Goal: Task Accomplishment & Management: Manage account settings

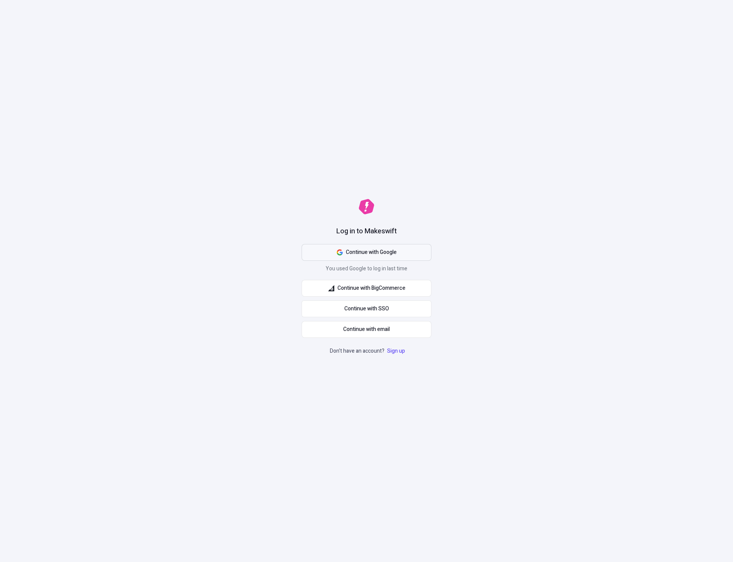
click at [374, 251] on span "Continue with Google" at bounding box center [371, 252] width 51 height 8
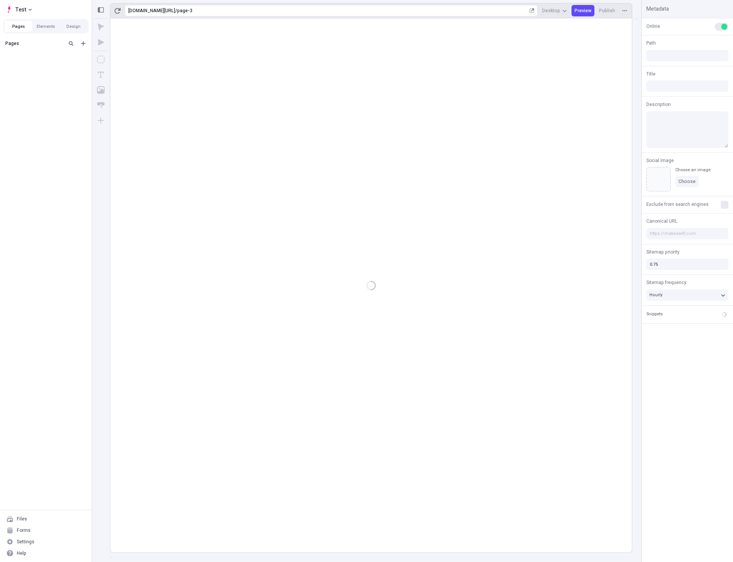
type input "/page-3"
click at [37, 542] on div "Settings" at bounding box center [45, 541] width 85 height 11
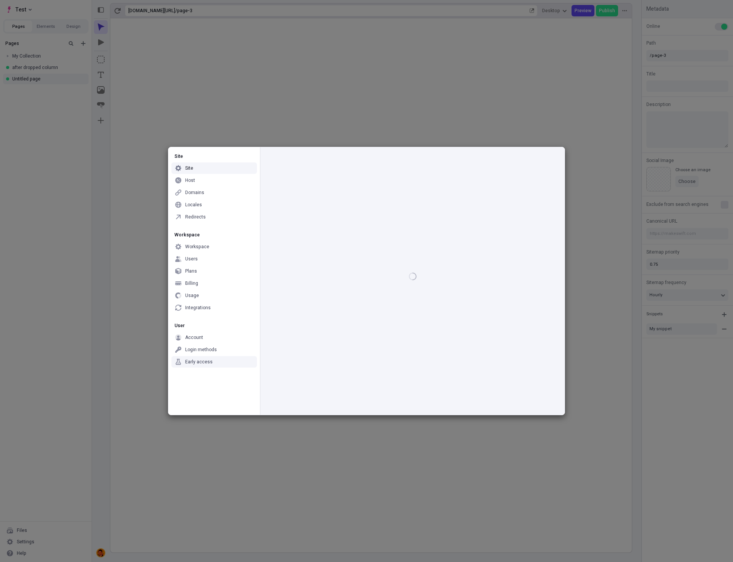
click at [197, 360] on div "Early access" at bounding box center [198, 362] width 27 height 6
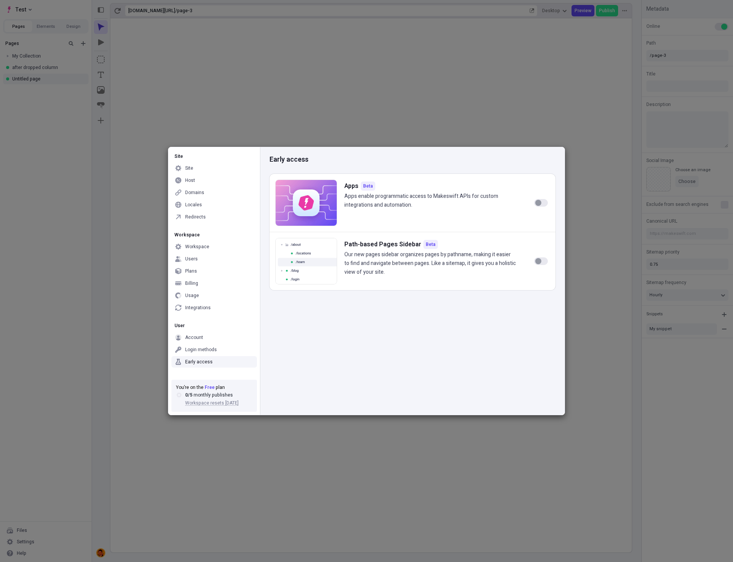
click at [536, 202] on div "button" at bounding box center [538, 203] width 6 height 6
click at [546, 205] on button "button" at bounding box center [541, 203] width 14 height 8
click at [543, 203] on button "button" at bounding box center [541, 203] width 14 height 8
click at [189, 309] on div "Apps" at bounding box center [190, 308] width 11 height 6
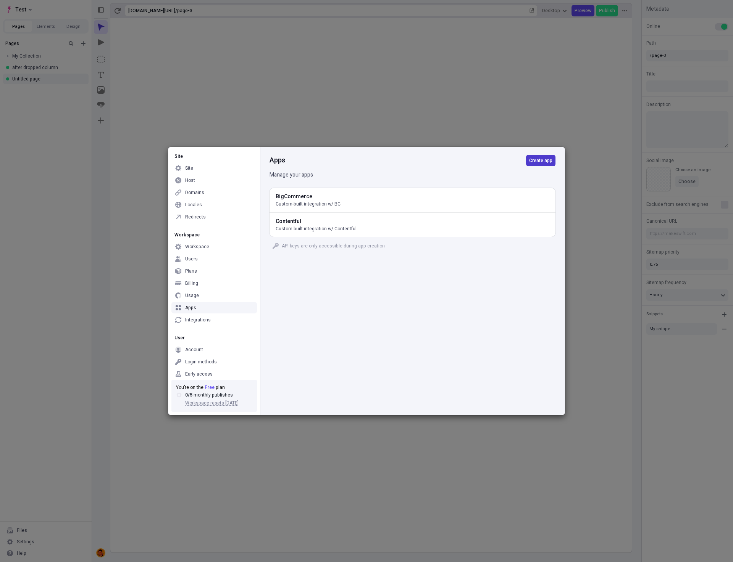
click at [538, 162] on span "Create app" at bounding box center [540, 161] width 23 height 6
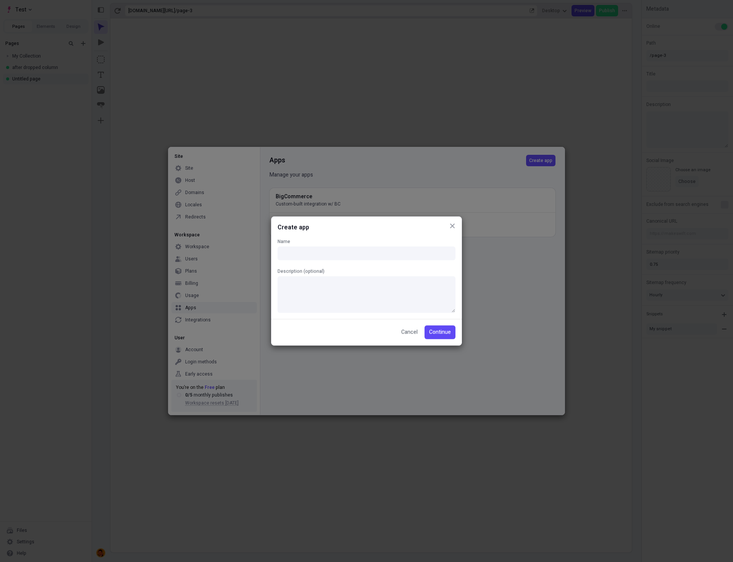
click at [450, 224] on icon "button" at bounding box center [452, 226] width 5 height 5
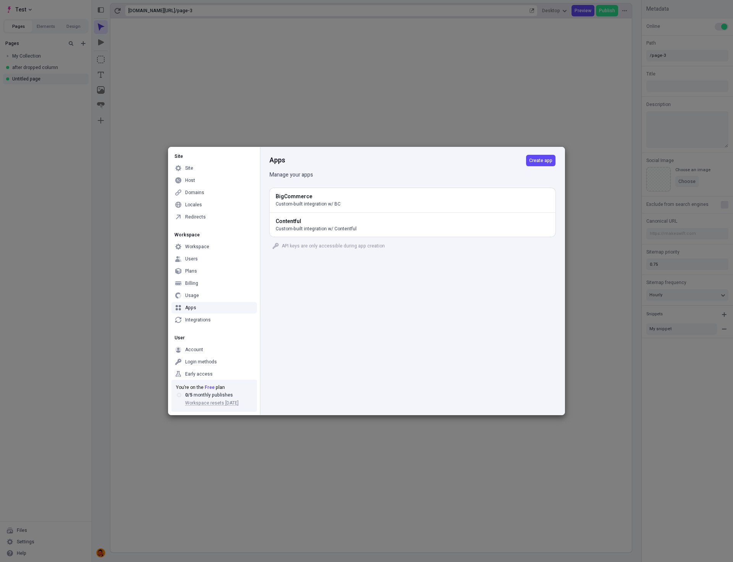
drag, startPoint x: 426, startPoint y: 313, endPoint x: 405, endPoint y: 316, distance: 21.3
click at [425, 313] on div "Apps Create app Manage your apps BigCommerce Custom-built integration w/ BC Con…" at bounding box center [412, 281] width 304 height 268
click at [200, 374] on div "Early access" at bounding box center [198, 374] width 27 height 6
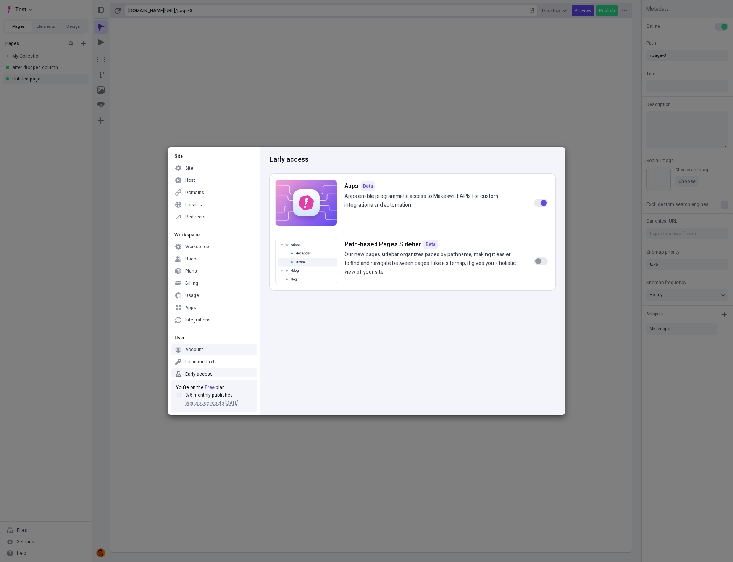
click at [542, 201] on div "button" at bounding box center [543, 203] width 6 height 6
click at [435, 365] on div "Early access Apps Beta Apps enable programmatic access to Makeswift APIs for cu…" at bounding box center [412, 281] width 304 height 268
click at [435, 361] on div "Early access Apps Beta Apps enable programmatic access to Makeswift APIs for cu…" at bounding box center [412, 281] width 304 height 268
click at [499, 357] on div "Early access Apps Beta Apps enable programmatic access to Makeswift APIs for cu…" at bounding box center [412, 281] width 304 height 268
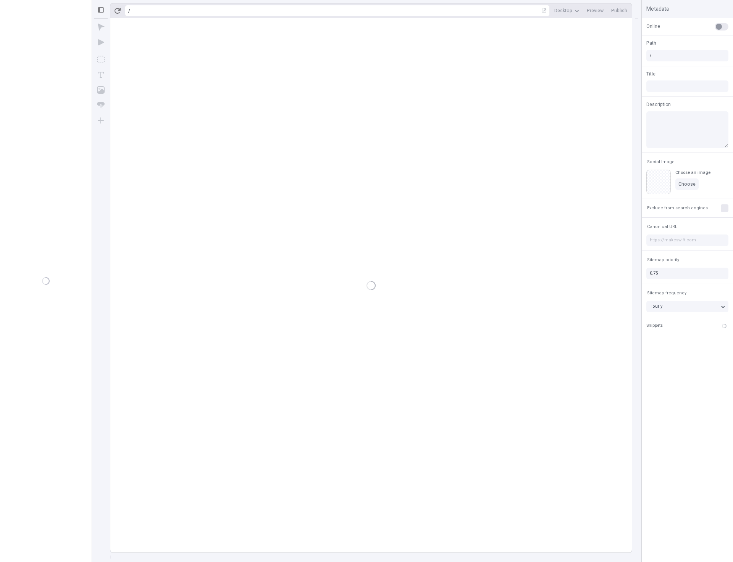
type input "/page-3"
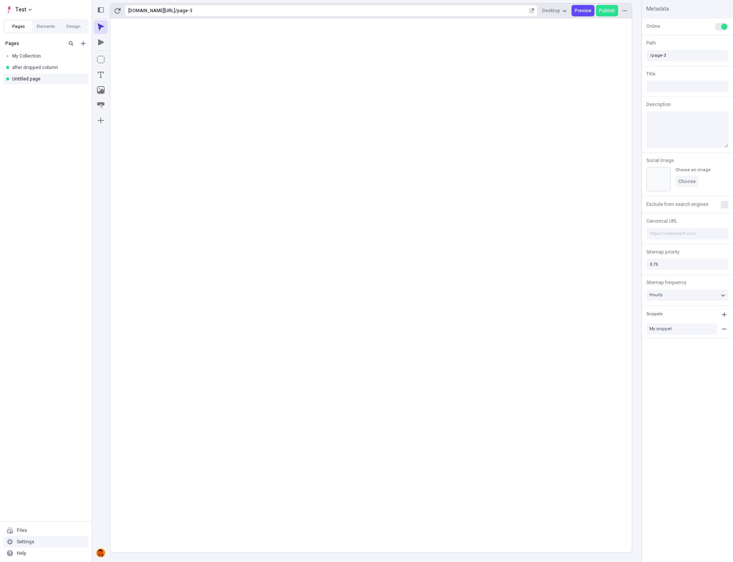
click at [47, 543] on div "Settings" at bounding box center [45, 541] width 85 height 11
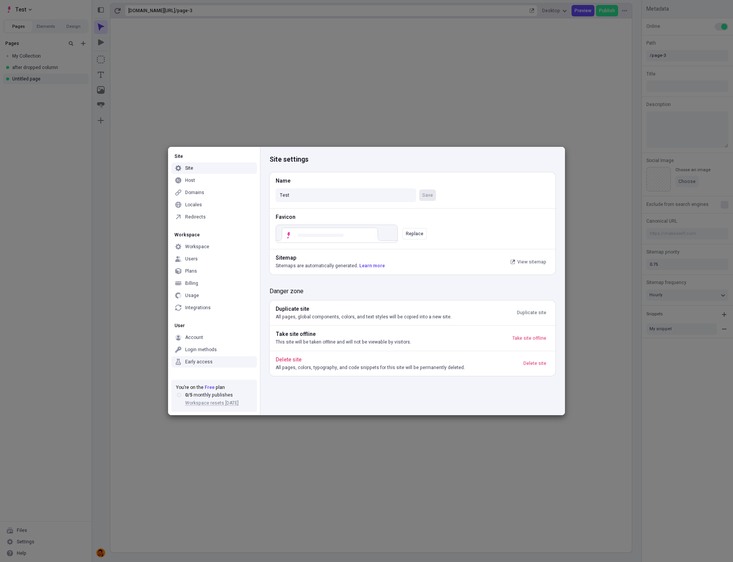
click at [201, 364] on div "Early access" at bounding box center [198, 362] width 27 height 6
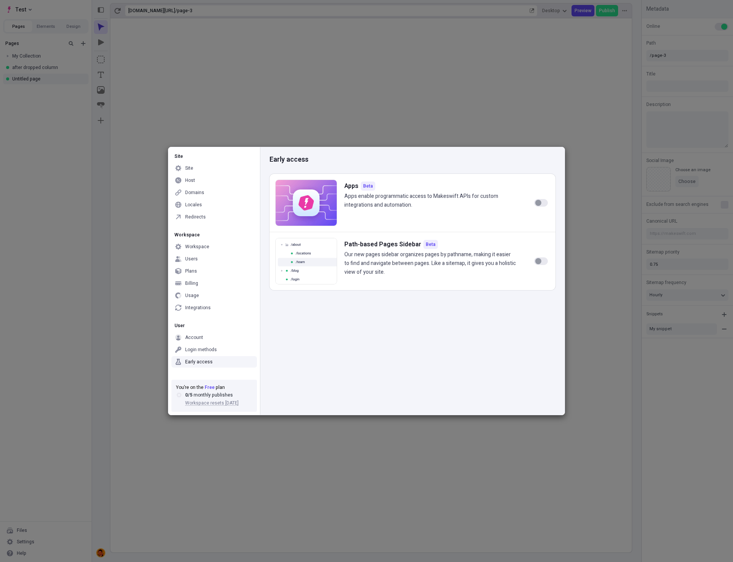
click at [174, 503] on div "Site Site Host Domains Locales Redirects Workspace Workspace Users Plans Billin…" at bounding box center [366, 281] width 733 height 562
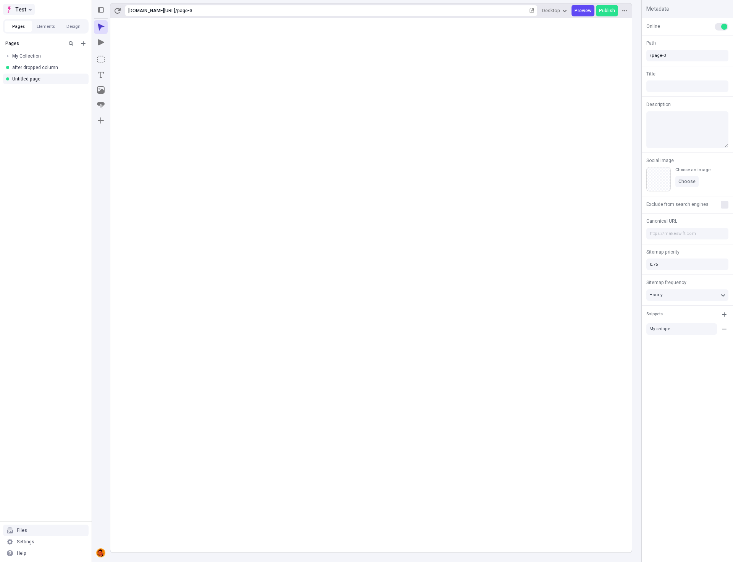
click at [24, 9] on span "Test" at bounding box center [20, 9] width 11 height 9
click at [31, 63] on div "Log out" at bounding box center [84, 65] width 131 height 6
